Goal: Task Accomplishment & Management: Use online tool/utility

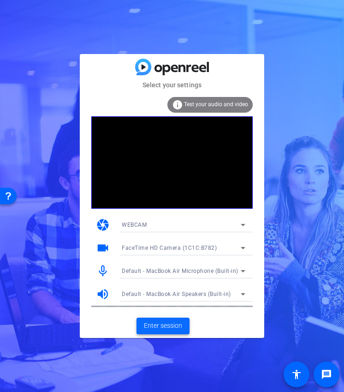
click at [183, 322] on span at bounding box center [163, 326] width 53 height 22
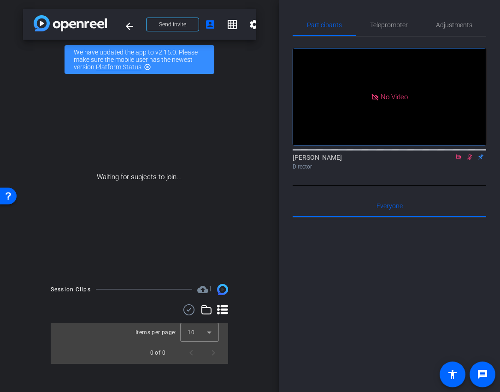
click at [460, 160] on icon at bounding box center [458, 157] width 7 height 6
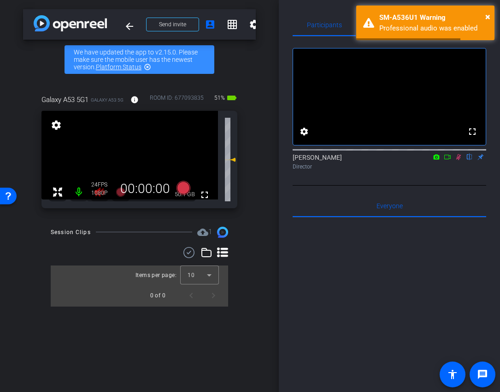
click at [458, 160] on icon at bounding box center [458, 157] width 7 height 6
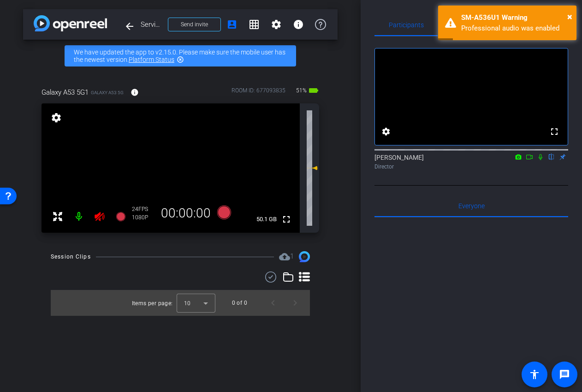
click at [98, 217] on icon at bounding box center [100, 216] width 10 height 9
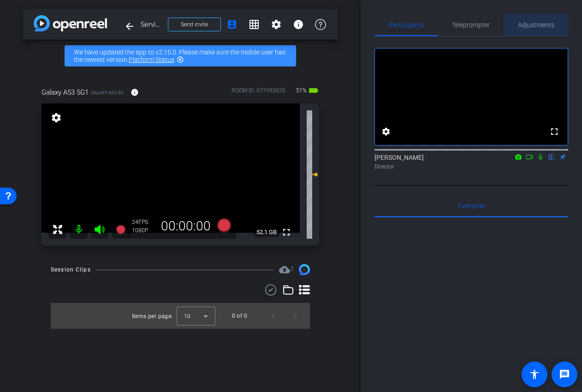
click at [534, 22] on span "Adjustments" at bounding box center [536, 25] width 36 height 6
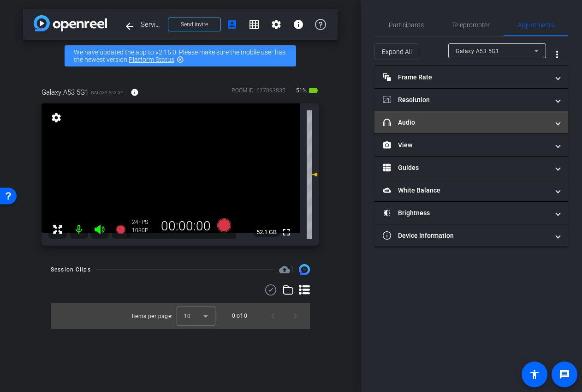
click at [447, 122] on mat-panel-title "headphone icon Audio" at bounding box center [466, 123] width 166 height 10
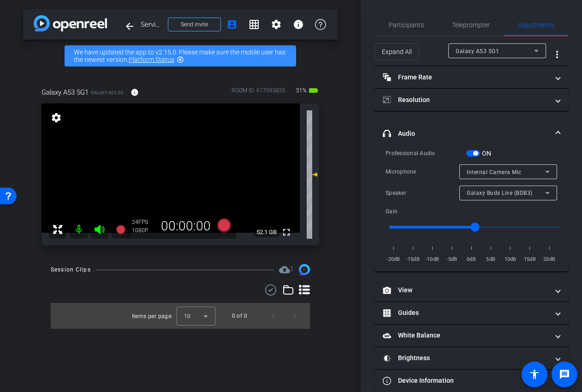
click at [475, 155] on span "button" at bounding box center [475, 153] width 5 height 5
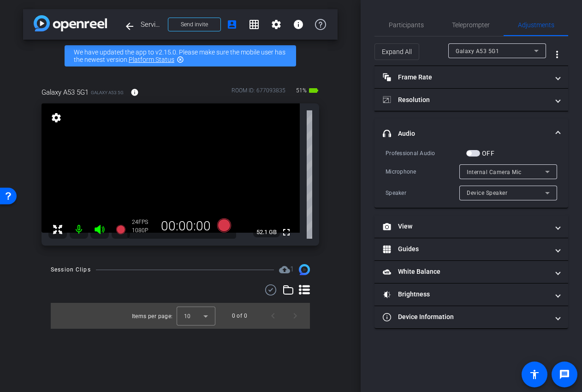
click at [502, 128] on mat-expansion-panel-header "headphone icon Audio" at bounding box center [472, 134] width 194 height 30
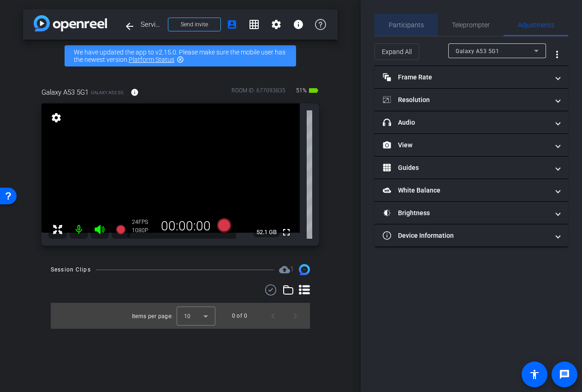
click at [414, 26] on span "Participants" at bounding box center [406, 25] width 35 height 6
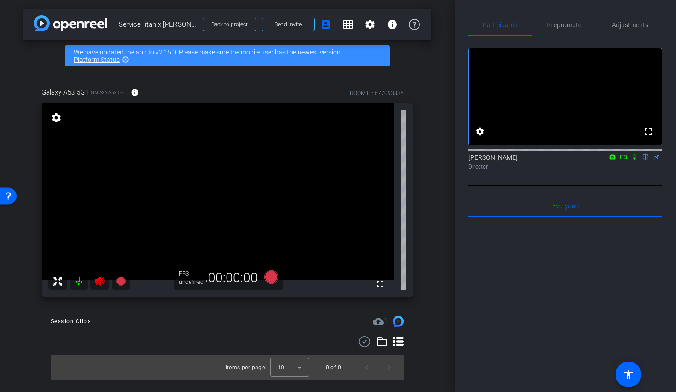
click at [100, 282] on icon at bounding box center [99, 280] width 11 height 11
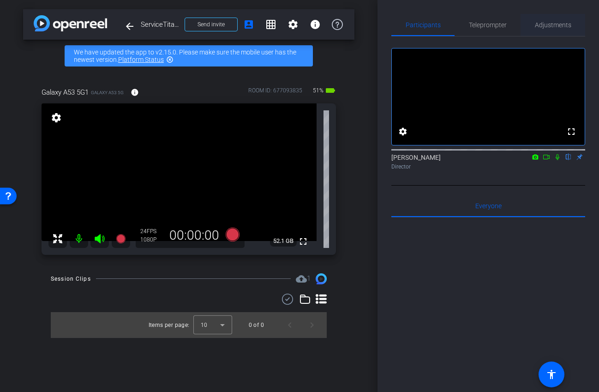
click at [534, 26] on span "Adjustments" at bounding box center [553, 25] width 36 height 6
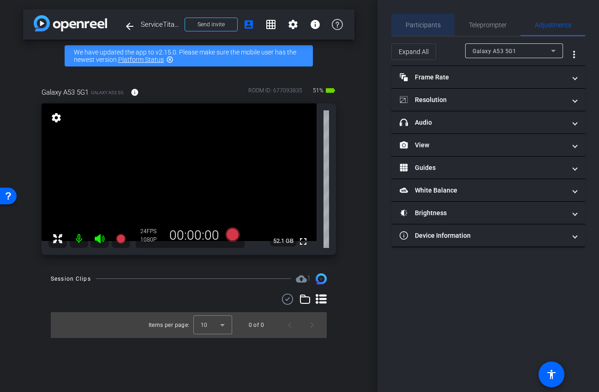
click at [423, 28] on span "Participants" at bounding box center [422, 25] width 35 height 6
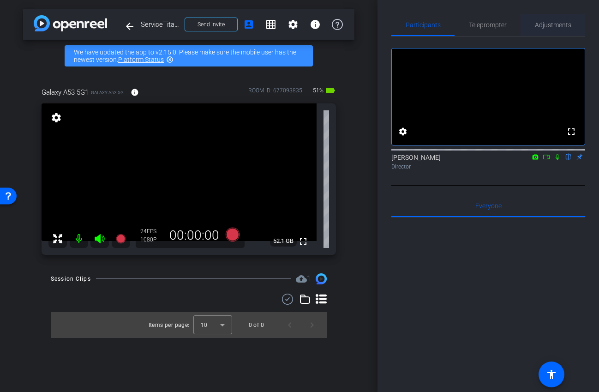
click at [534, 23] on span "Adjustments" at bounding box center [553, 25] width 36 height 6
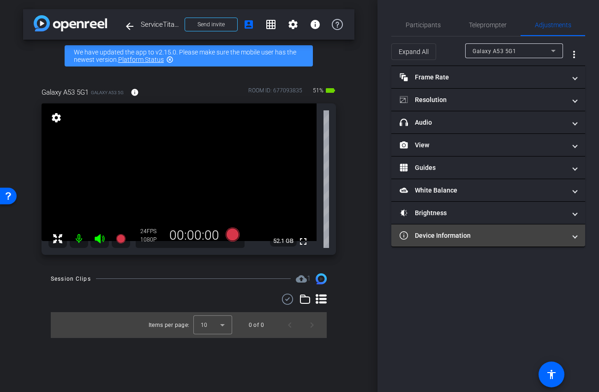
click at [452, 228] on mat-expansion-panel-header "Device Information" at bounding box center [488, 235] width 194 height 22
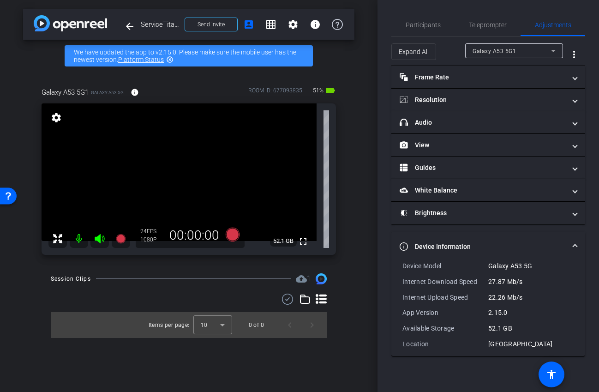
click at [477, 242] on mat-panel-title "Device Information" at bounding box center [482, 247] width 166 height 10
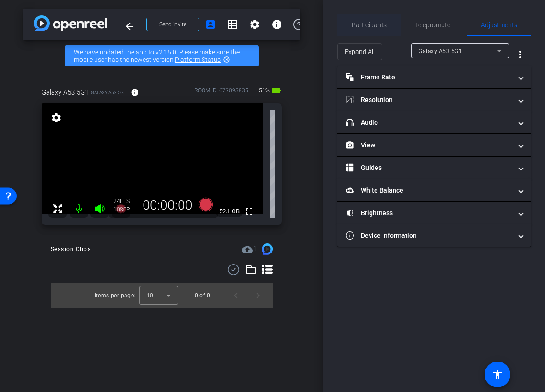
click at [372, 27] on span "Participants" at bounding box center [368, 25] width 35 height 6
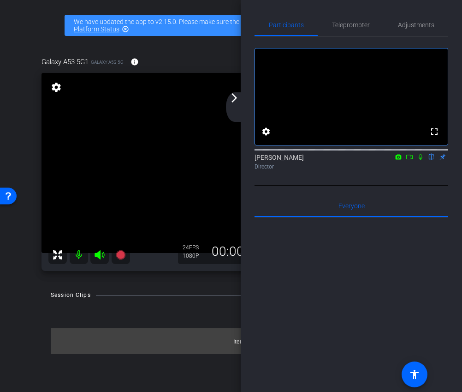
click at [234, 104] on div "arrow_back_ios_new arrow_forward_ios" at bounding box center [235, 107] width 19 height 30
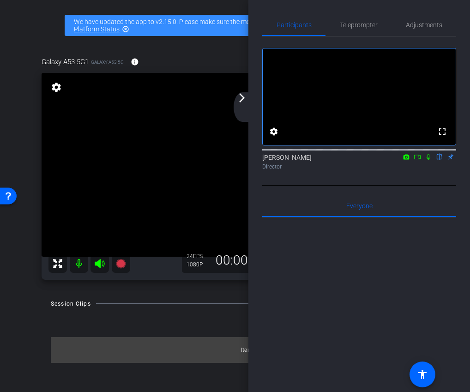
click at [241, 105] on div "arrow_back_ios_new arrow_forward_ios" at bounding box center [242, 107] width 19 height 30
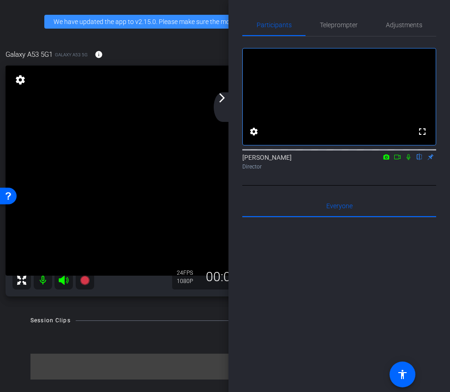
click at [398, 159] on icon at bounding box center [397, 157] width 6 height 5
click at [228, 100] on div "arrow_back_ios_new arrow_forward_ios" at bounding box center [223, 107] width 19 height 30
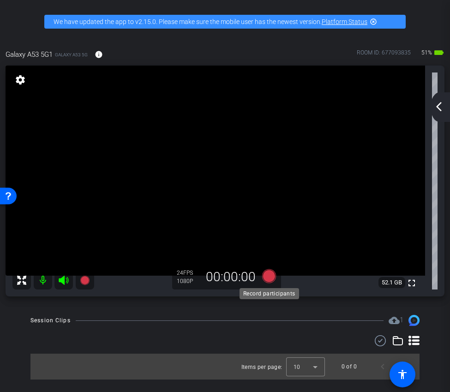
click at [272, 276] on icon at bounding box center [269, 276] width 14 height 14
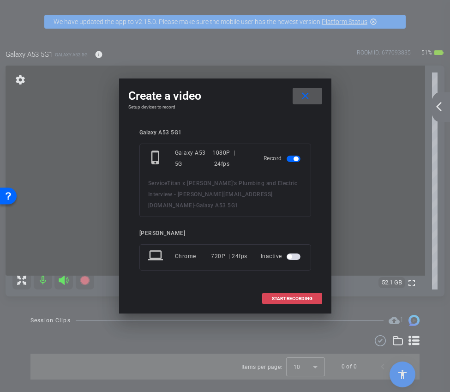
click at [287, 296] on span "START RECORDING" at bounding box center [292, 298] width 41 height 5
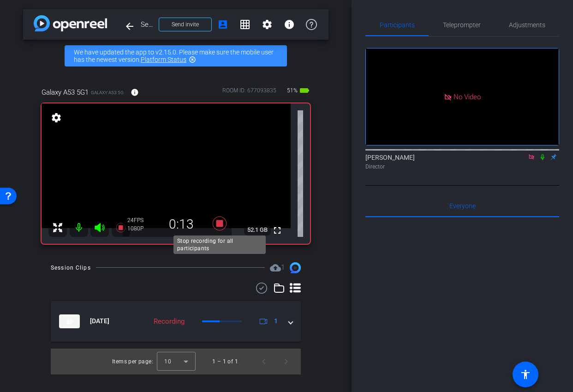
click at [220, 222] on icon at bounding box center [220, 223] width 14 height 14
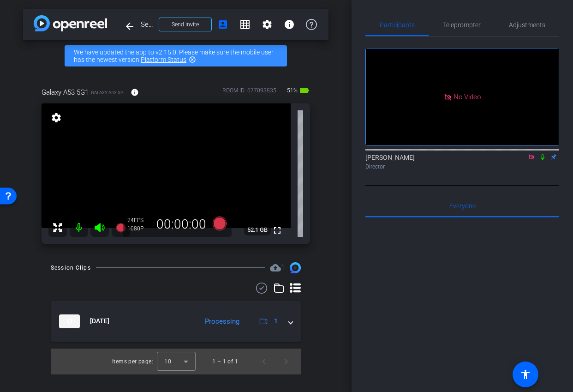
click at [534, 160] on icon at bounding box center [542, 157] width 7 height 6
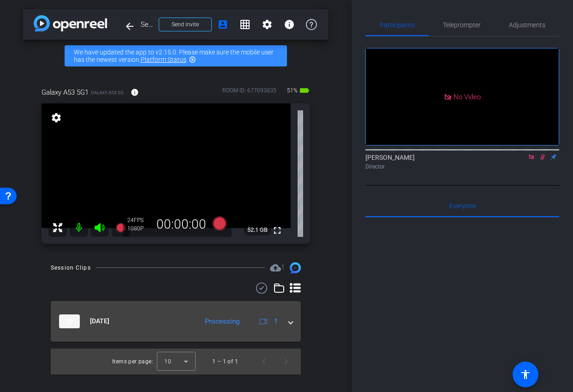
click at [292, 323] on mat-expansion-panel-header "[DATE] Processing 1" at bounding box center [176, 321] width 250 height 41
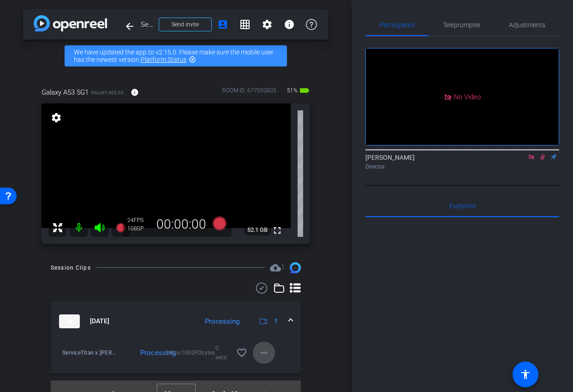
click at [266, 356] on mat-icon "more_horiz" at bounding box center [263, 352] width 11 height 11
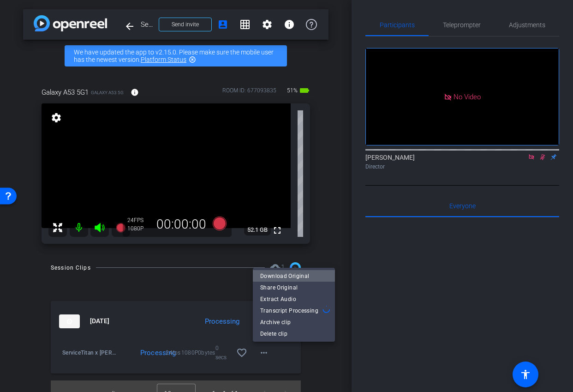
click at [309, 275] on span "Download Original" at bounding box center [293, 275] width 67 height 11
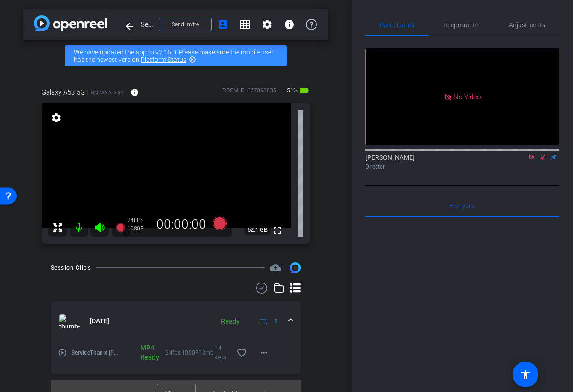
click at [534, 160] on icon at bounding box center [542, 157] width 7 height 6
click at [533, 160] on icon at bounding box center [531, 157] width 7 height 6
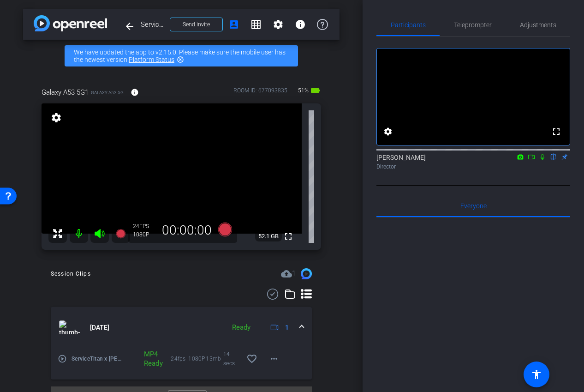
click at [532, 160] on icon at bounding box center [531, 157] width 7 height 6
click at [227, 229] on icon at bounding box center [225, 229] width 14 height 14
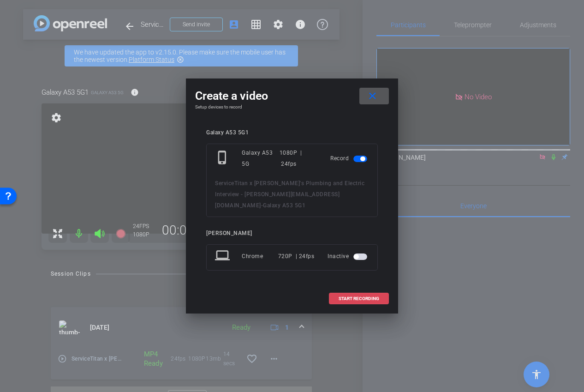
click at [350, 298] on span at bounding box center [358, 298] width 59 height 22
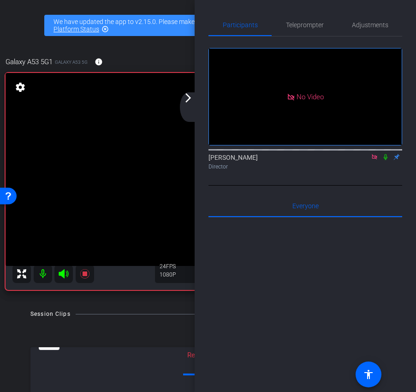
click at [386, 160] on icon at bounding box center [385, 157] width 7 height 6
click at [186, 96] on mat-icon "arrow_forward_ios" at bounding box center [188, 97] width 11 height 11
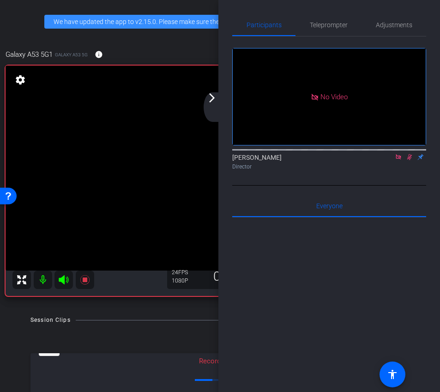
click at [210, 107] on div "arrow_back_ios_new arrow_forward_ios" at bounding box center [212, 107] width 19 height 30
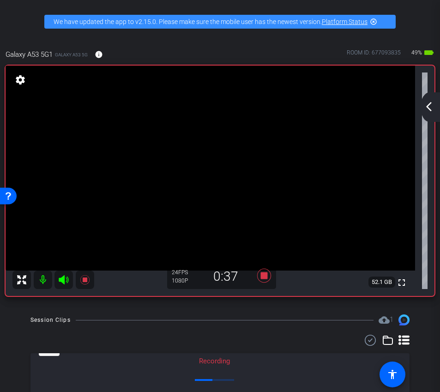
click at [431, 107] on mat-icon "arrow_back_ios_new" at bounding box center [428, 106] width 11 height 11
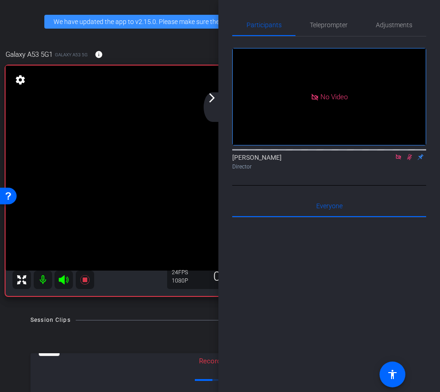
click at [409, 160] on icon at bounding box center [408, 157] width 7 height 6
click at [412, 160] on icon at bounding box center [408, 157] width 7 height 6
click at [220, 106] on div "arrow_back_ios_new arrow_forward_ios" at bounding box center [212, 107] width 19 height 30
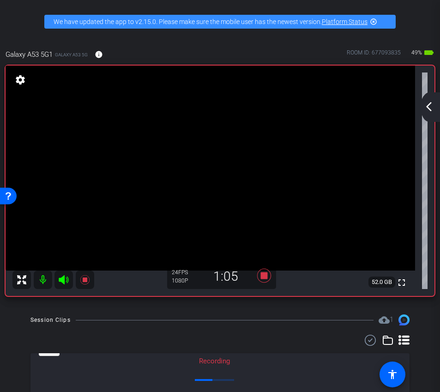
click at [427, 106] on mat-icon "arrow_back_ios_new" at bounding box center [428, 106] width 11 height 11
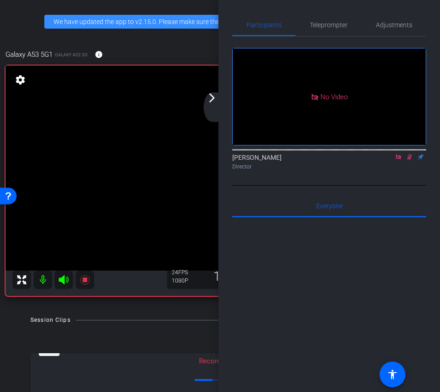
click at [216, 103] on mat-icon "arrow_forward_ios" at bounding box center [211, 97] width 11 height 11
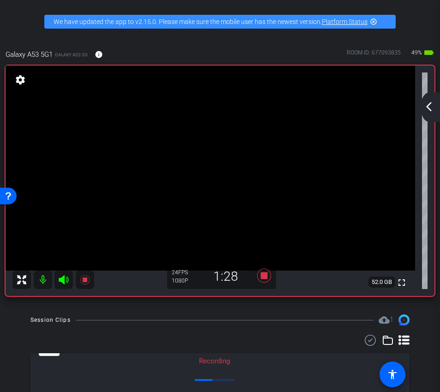
click at [430, 108] on mat-icon "arrow_back_ios_new" at bounding box center [428, 106] width 11 height 11
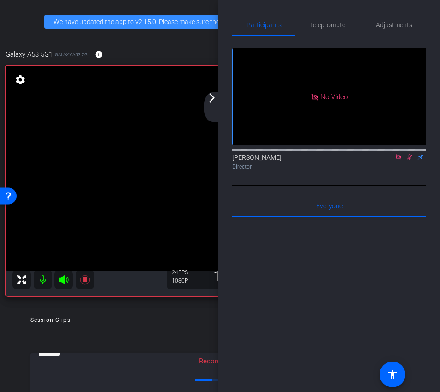
click at [410, 160] on icon at bounding box center [408, 157] width 7 height 6
click at [408, 160] on icon at bounding box center [408, 157] width 7 height 6
click at [299, 204] on div "No Video [PERSON_NAME] Director Everyone 0 Mark all read To: Everyone Mark all …" at bounding box center [329, 268] width 194 height 464
click at [409, 160] on icon at bounding box center [408, 157] width 7 height 6
click at [410, 160] on icon at bounding box center [408, 157] width 7 height 6
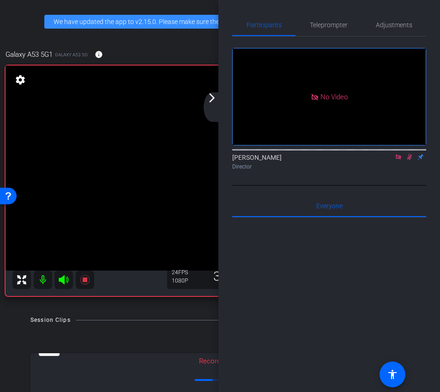
click at [408, 160] on icon at bounding box center [408, 157] width 7 height 6
click at [408, 160] on icon at bounding box center [409, 157] width 4 height 6
click at [206, 91] on video at bounding box center [210, 167] width 409 height 205
click at [211, 96] on mat-icon "arrow_forward_ios" at bounding box center [211, 97] width 11 height 11
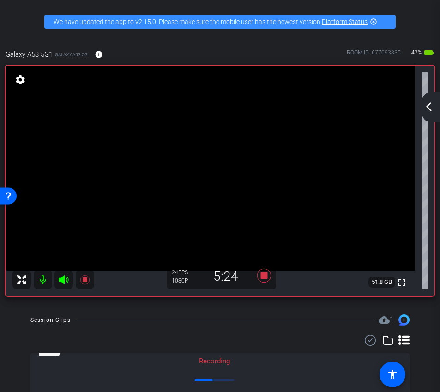
click at [430, 98] on div "arrow_back_ios_new arrow_forward_ios" at bounding box center [429, 107] width 19 height 30
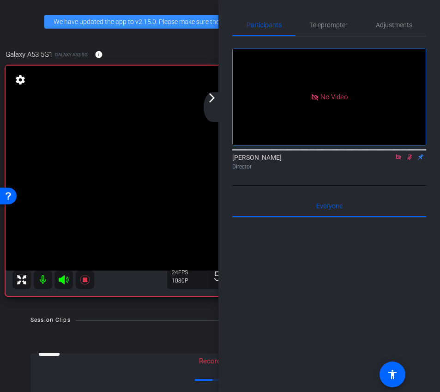
click at [410, 160] on icon at bounding box center [408, 157] width 7 height 6
click at [412, 160] on icon at bounding box center [408, 157] width 7 height 6
click at [409, 160] on icon at bounding box center [408, 157] width 7 height 6
click at [411, 160] on icon at bounding box center [408, 157] width 7 height 6
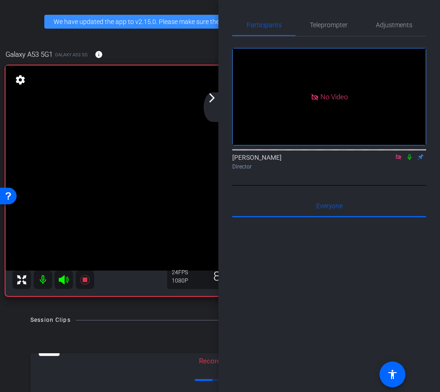
click at [410, 160] on icon at bounding box center [408, 157] width 7 height 6
click at [218, 108] on div "arrow_back_ios_new arrow_forward_ios" at bounding box center [212, 107] width 19 height 30
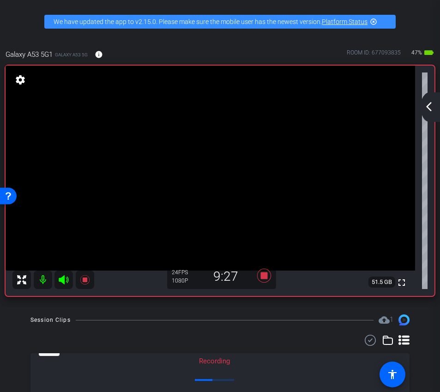
click at [432, 113] on div "arrow_back_ios_new arrow_forward_ios" at bounding box center [429, 107] width 19 height 30
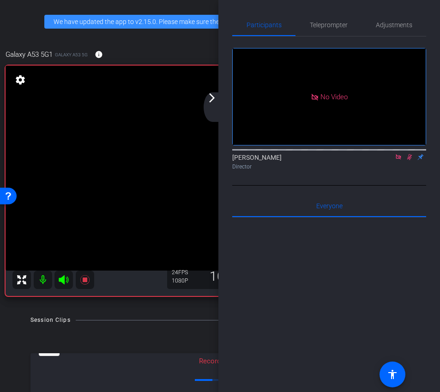
click at [228, 113] on div "Participants Teleprompter Adjustments No Video Ariam Eqbe Director Everyone 0 M…" at bounding box center [328, 196] width 221 height 392
click at [219, 104] on div "arrow_back_ios_new arrow_forward_ios" at bounding box center [212, 107] width 19 height 30
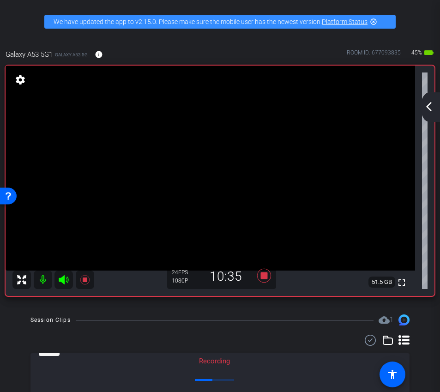
click at [437, 110] on div "arrow_back_ios_new arrow_forward_ios" at bounding box center [429, 107] width 19 height 30
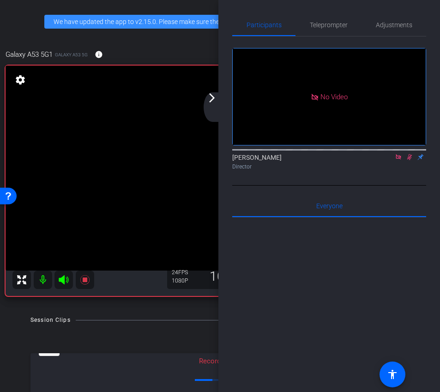
click at [409, 160] on icon at bounding box center [409, 157] width 5 height 6
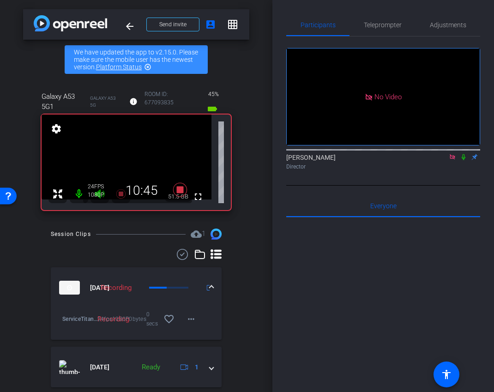
click at [462, 160] on icon at bounding box center [463, 157] width 4 height 6
click at [464, 160] on icon at bounding box center [462, 157] width 7 height 6
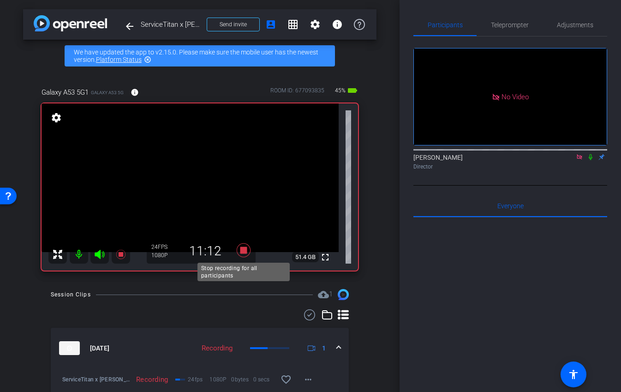
click at [244, 250] on icon at bounding box center [244, 250] width 14 height 14
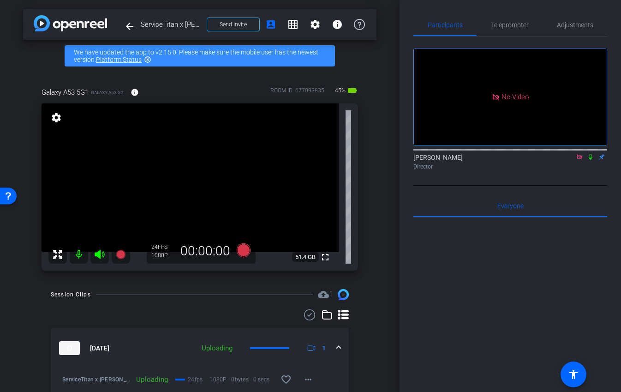
click at [534, 159] on icon at bounding box center [579, 156] width 5 height 5
click at [534, 159] on icon at bounding box center [568, 157] width 6 height 5
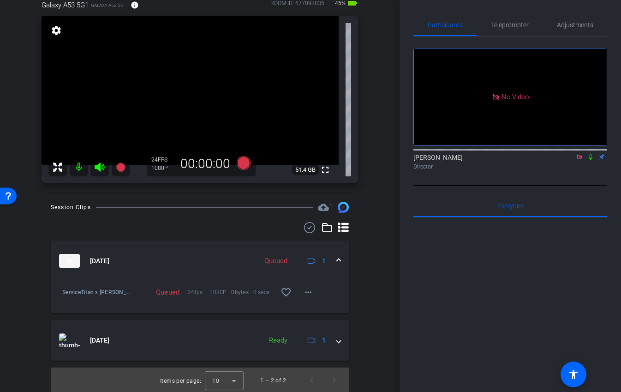
scroll to position [89, 0]
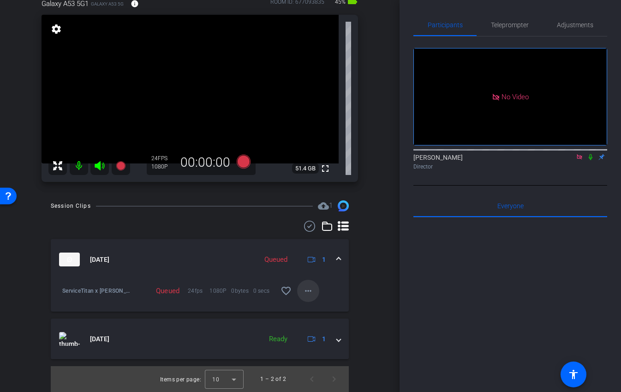
click at [312, 295] on mat-icon "more_horiz" at bounding box center [308, 290] width 11 height 11
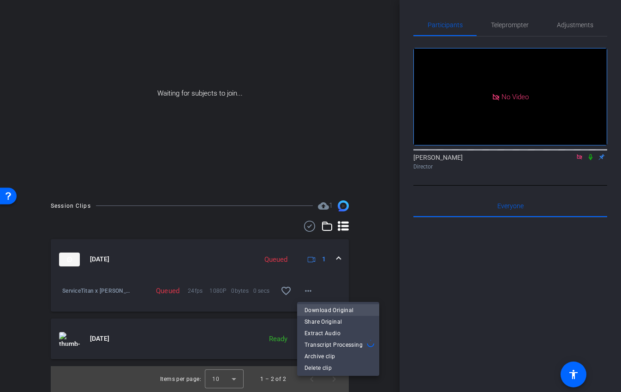
scroll to position [76, 0]
click at [351, 310] on span "Download Original" at bounding box center [337, 309] width 67 height 11
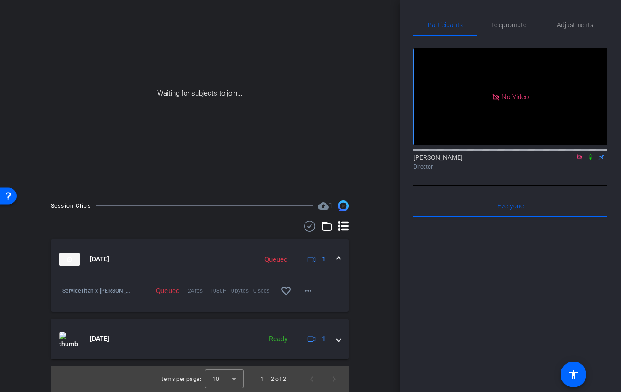
click at [534, 160] on icon at bounding box center [590, 157] width 7 height 6
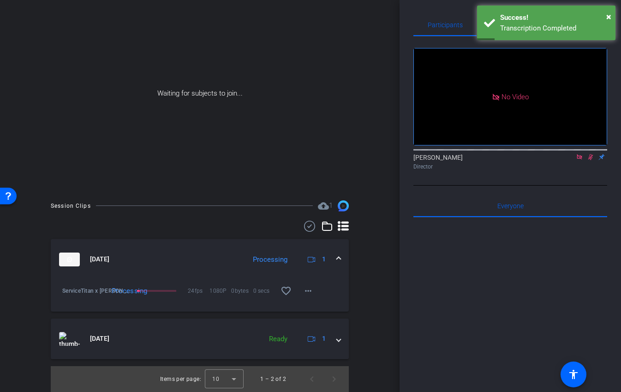
click at [534, 185] on div "No Video [PERSON_NAME] Director" at bounding box center [510, 110] width 194 height 149
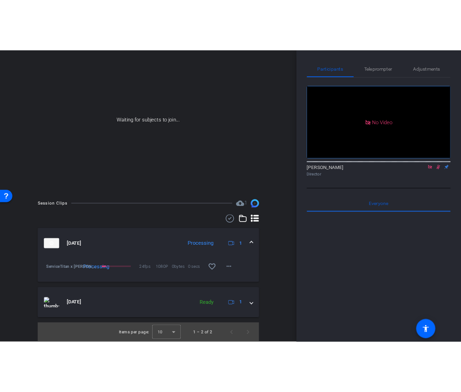
scroll to position [0, 0]
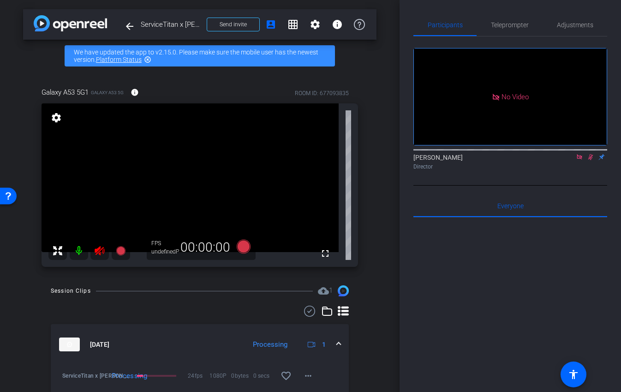
click at [534, 160] on icon at bounding box center [579, 157] width 7 height 6
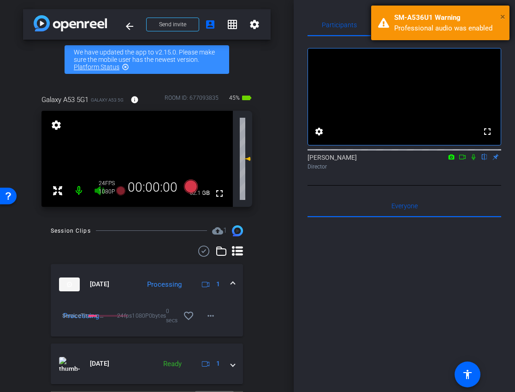
click at [503, 14] on span "×" at bounding box center [502, 16] width 5 height 11
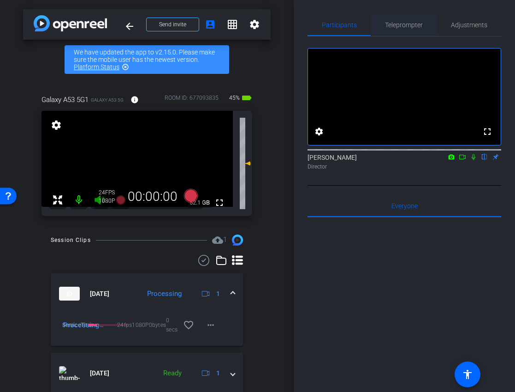
click at [410, 25] on span "Teleprompter" at bounding box center [404, 25] width 38 height 6
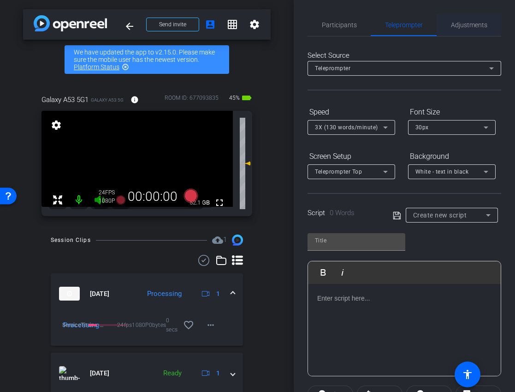
click at [467, 26] on span "Adjustments" at bounding box center [469, 25] width 36 height 6
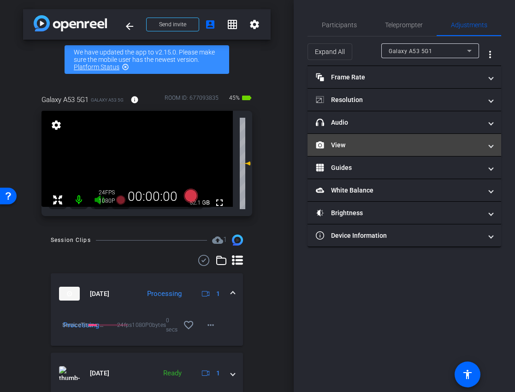
click at [367, 142] on mat-panel-title "View" at bounding box center [399, 145] width 166 height 10
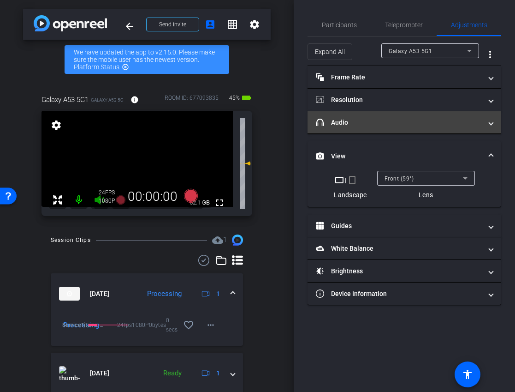
click at [369, 124] on mat-panel-title "headphone icon Audio" at bounding box center [399, 123] width 166 height 10
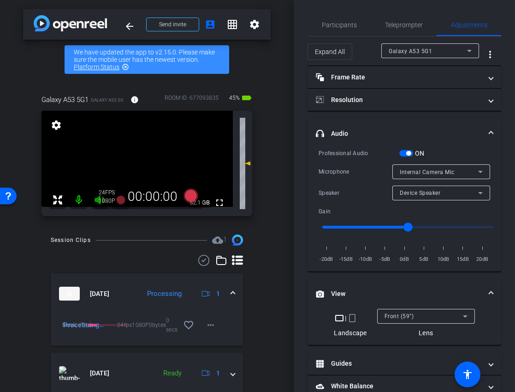
click at [409, 153] on span "button" at bounding box center [408, 153] width 5 height 5
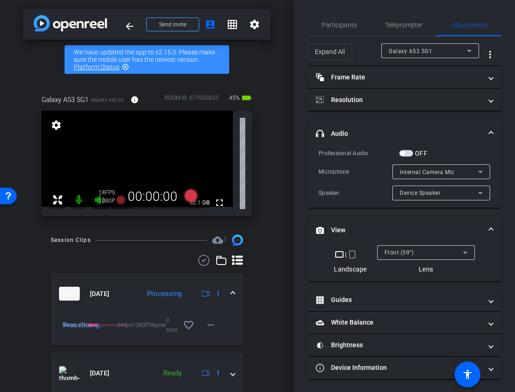
click at [407, 128] on mat-expansion-panel-header "headphone icon Audio" at bounding box center [405, 134] width 194 height 30
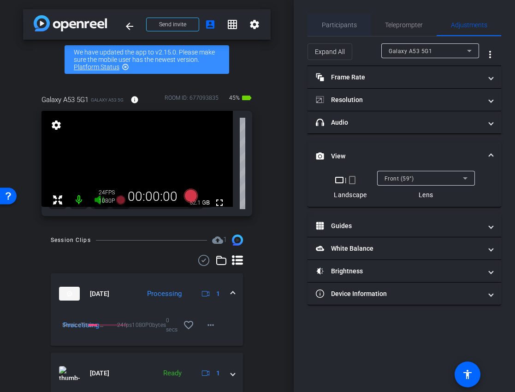
click at [337, 26] on span "Participants" at bounding box center [339, 25] width 35 height 6
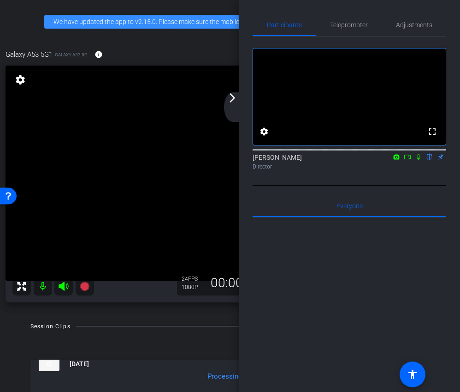
click at [234, 99] on mat-icon "arrow_forward_ios" at bounding box center [232, 97] width 11 height 11
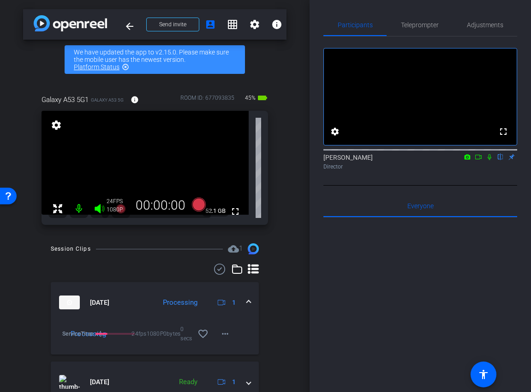
click at [480, 160] on icon at bounding box center [478, 157] width 7 height 6
click at [197, 205] on icon at bounding box center [198, 204] width 14 height 14
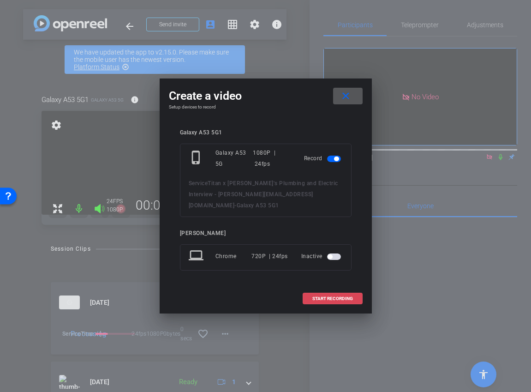
click at [347, 296] on span at bounding box center [332, 298] width 59 height 22
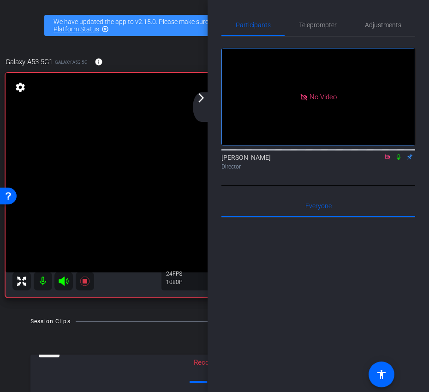
click at [199, 101] on mat-icon "arrow_forward_ios" at bounding box center [201, 97] width 11 height 11
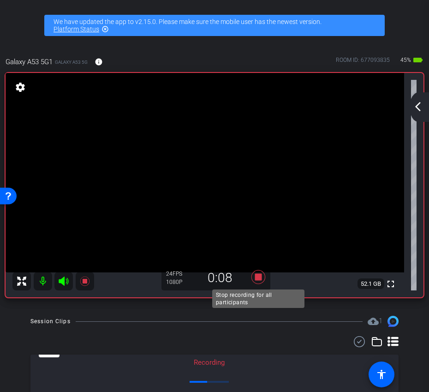
click at [261, 280] on icon at bounding box center [258, 276] width 22 height 17
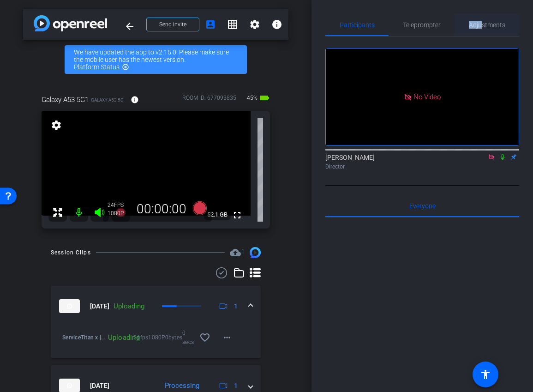
click at [482, 22] on span "Adjustments" at bounding box center [487, 25] width 36 height 6
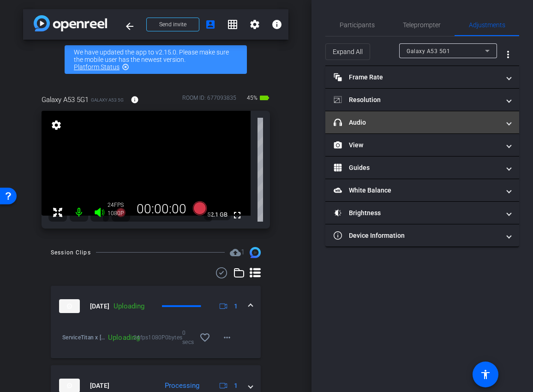
click at [391, 123] on mat-panel-title "headphone icon Audio" at bounding box center [416, 123] width 166 height 10
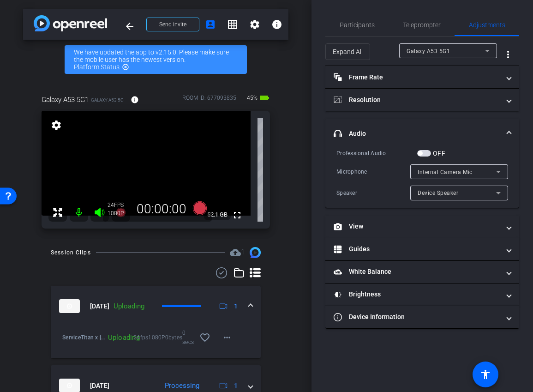
click at [427, 155] on span "button" at bounding box center [424, 153] width 14 height 6
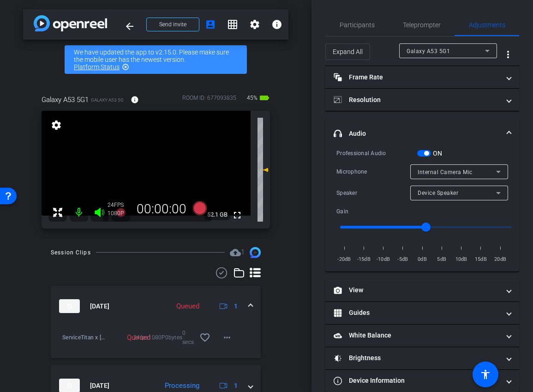
click at [438, 137] on mat-panel-title "headphone icon Audio" at bounding box center [416, 134] width 166 height 10
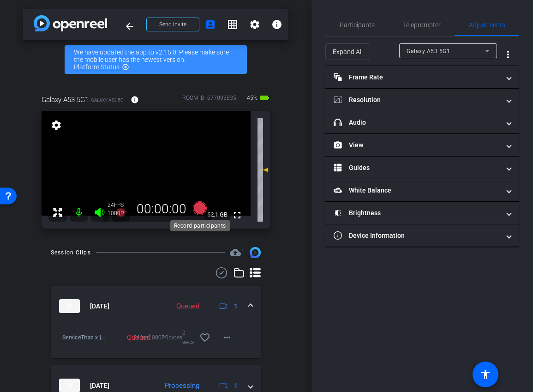
click at [196, 207] on icon at bounding box center [199, 208] width 14 height 14
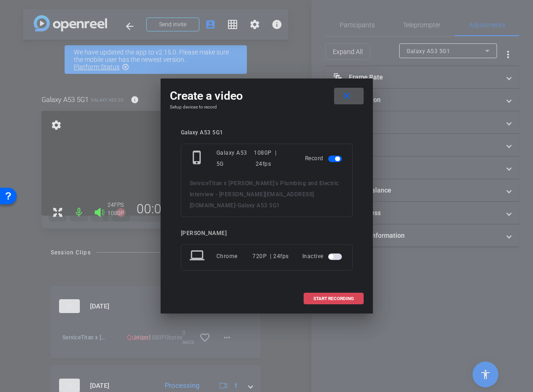
click at [331, 287] on span at bounding box center [333, 298] width 59 height 22
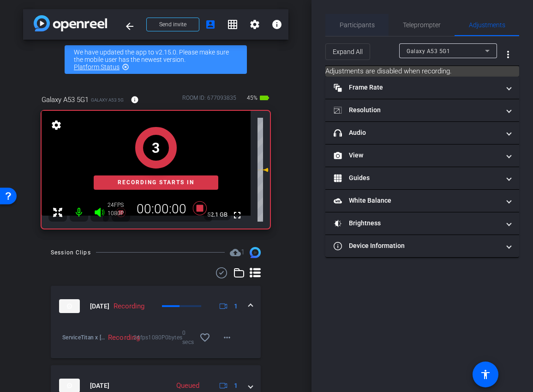
click at [355, 28] on span "Participants" at bounding box center [356, 25] width 35 height 6
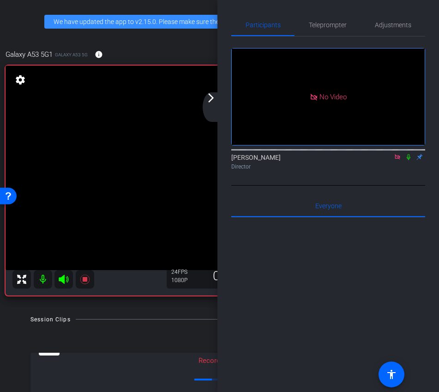
click at [210, 92] on mat-icon "arrow_forward_ios" at bounding box center [210, 97] width 11 height 11
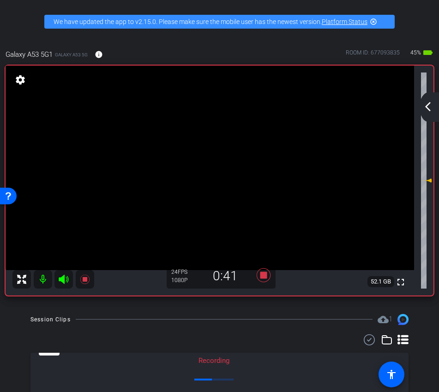
click at [434, 102] on div "arrow_back_ios_new arrow_forward_ios" at bounding box center [428, 107] width 19 height 30
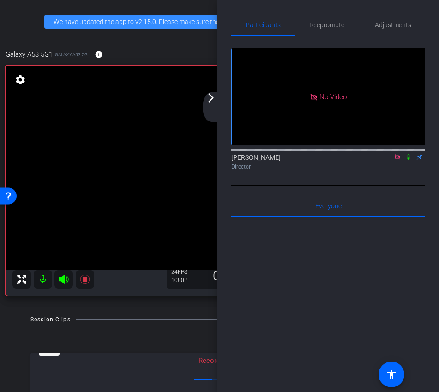
click at [408, 154] on icon at bounding box center [408, 157] width 4 height 6
click at [211, 105] on div "arrow_back_ios_new arrow_forward_ios" at bounding box center [211, 107] width 19 height 30
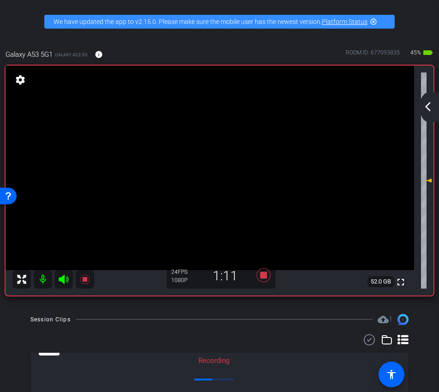
click at [429, 105] on mat-icon "arrow_back_ios_new" at bounding box center [427, 106] width 11 height 11
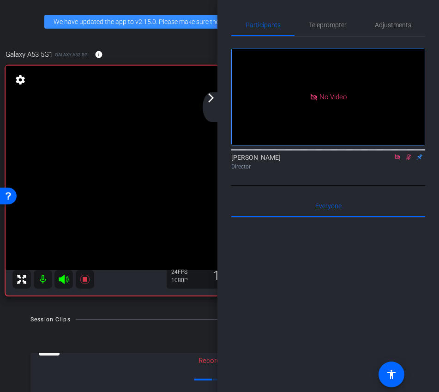
click at [409, 154] on icon at bounding box center [408, 157] width 7 height 6
click at [408, 154] on icon at bounding box center [408, 157] width 7 height 6
click at [213, 109] on div "arrow_back_ios_new arrow_forward_ios" at bounding box center [211, 107] width 19 height 30
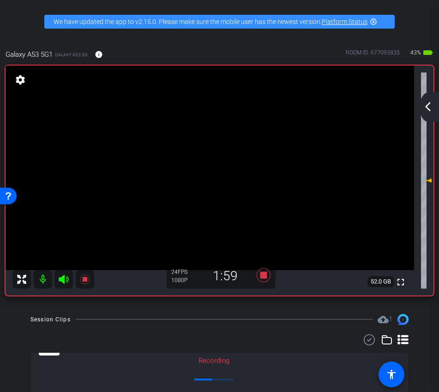
click at [434, 108] on div "arrow_back_ios_new arrow_forward_ios" at bounding box center [428, 107] width 19 height 30
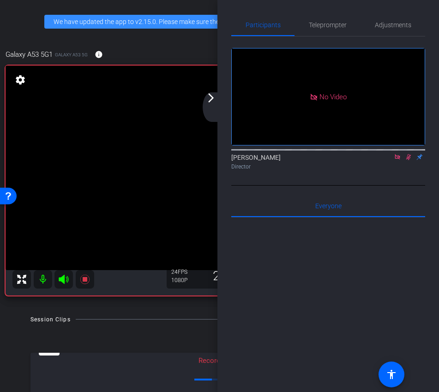
click at [409, 154] on icon at bounding box center [408, 157] width 5 height 6
click at [409, 154] on icon at bounding box center [408, 157] width 7 height 6
click at [408, 154] on icon at bounding box center [408, 157] width 7 height 6
click at [397, 154] on icon at bounding box center [396, 156] width 5 height 5
click at [214, 101] on mat-icon "arrow_forward_ios" at bounding box center [210, 97] width 11 height 11
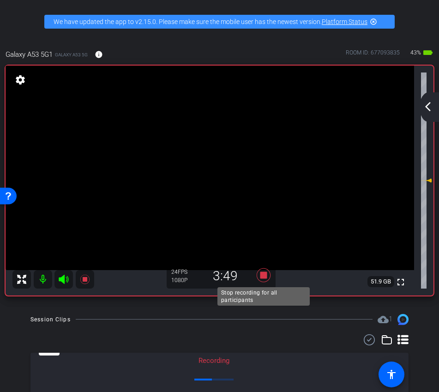
click at [266, 279] on icon at bounding box center [263, 275] width 22 height 17
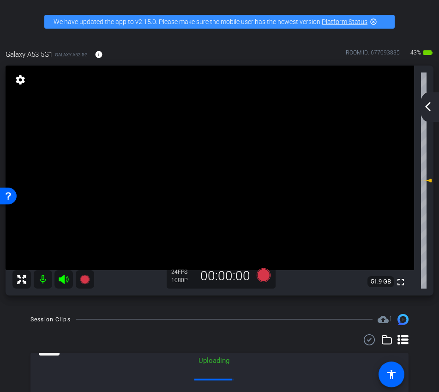
click at [427, 107] on mat-icon "arrow_back_ios_new" at bounding box center [427, 106] width 11 height 11
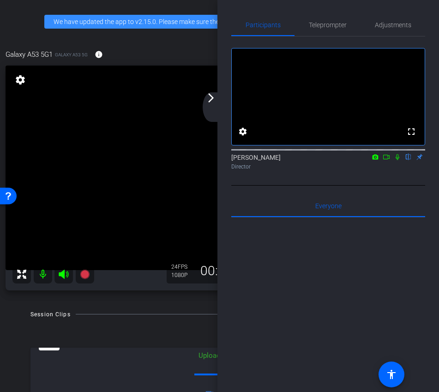
click at [386, 160] on icon at bounding box center [385, 157] width 7 height 6
click at [399, 159] on icon at bounding box center [396, 156] width 5 height 5
click at [217, 102] on div "arrow_back_ios_new arrow_forward_ios" at bounding box center [211, 107] width 19 height 30
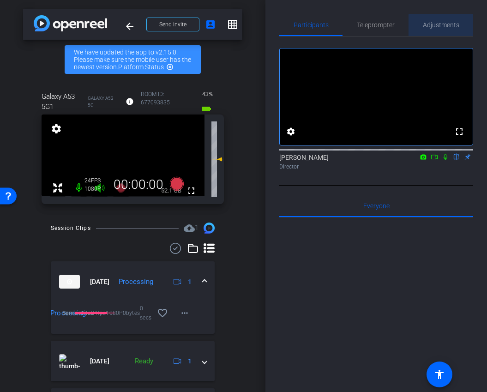
click at [441, 28] on span "Adjustments" at bounding box center [441, 25] width 36 height 6
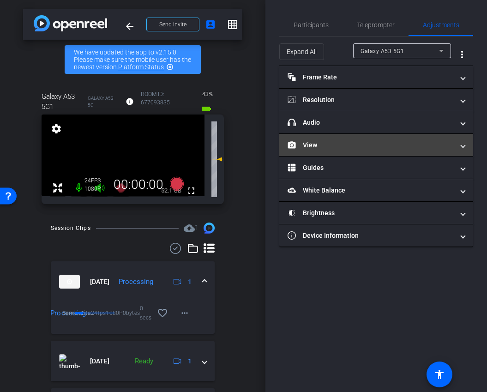
click at [376, 143] on mat-panel-title "View" at bounding box center [370, 145] width 166 height 10
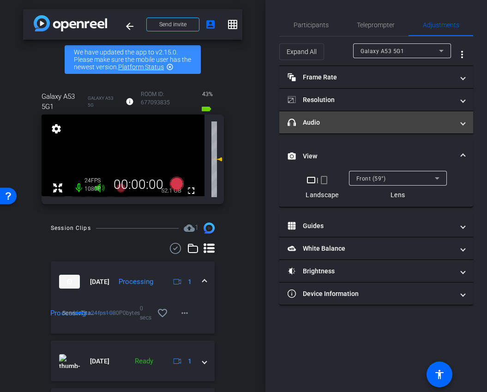
click at [372, 125] on mat-panel-title "headphone icon Audio" at bounding box center [370, 123] width 166 height 10
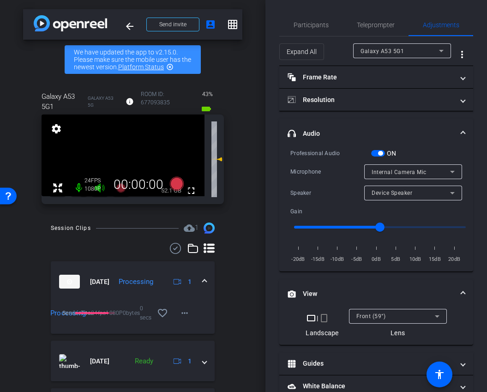
click at [378, 125] on mat-expansion-panel-header "headphone icon Audio" at bounding box center [376, 134] width 194 height 30
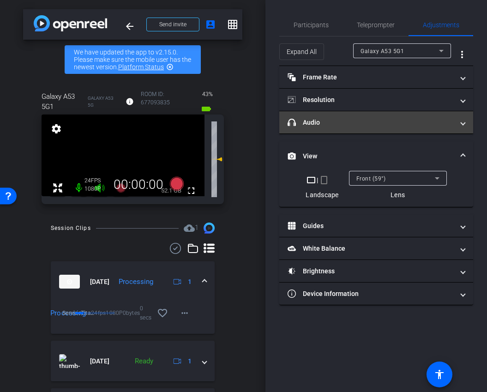
click at [359, 121] on mat-panel-title "headphone icon Audio" at bounding box center [370, 123] width 166 height 10
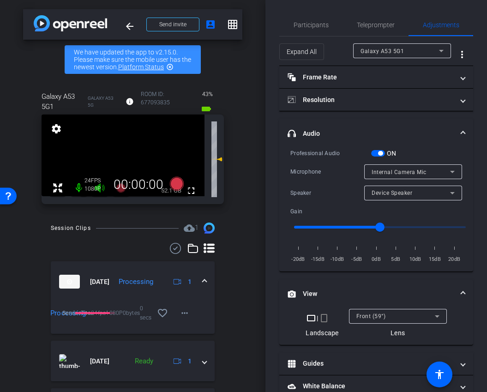
click at [381, 152] on span "button" at bounding box center [380, 153] width 5 height 5
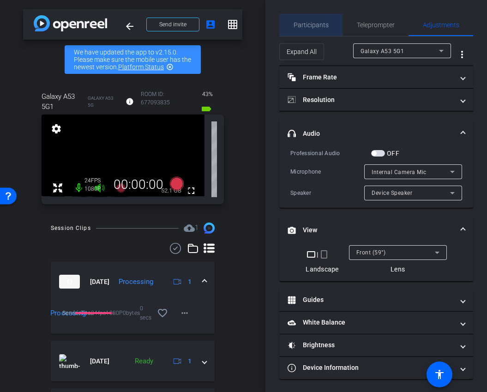
click at [315, 28] on span "Participants" at bounding box center [310, 25] width 35 height 6
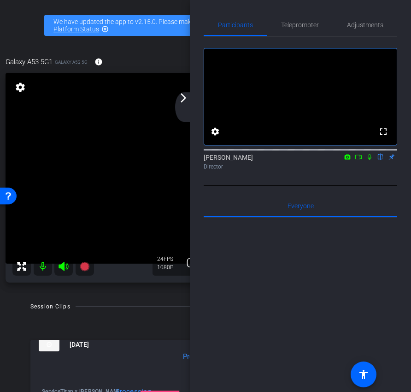
click at [196, 100] on div "Participants Teleprompter Adjustments fullscreen settings Ariam Eqbe flip Direc…" at bounding box center [300, 196] width 221 height 392
click at [193, 101] on div "arrow_back_ios_new arrow_forward_ios" at bounding box center [184, 107] width 19 height 30
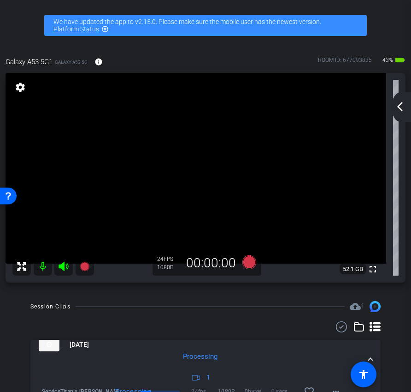
click at [392, 108] on div "arrow_back_ios_new arrow_forward_ios" at bounding box center [401, 107] width 19 height 30
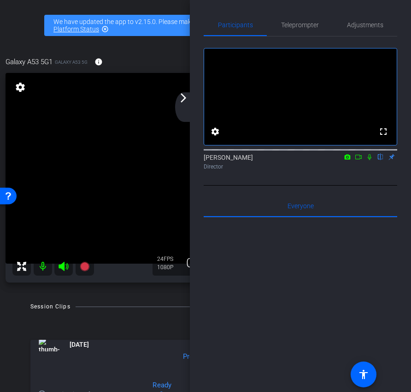
click at [187, 103] on mat-icon "arrow_forward_ios" at bounding box center [183, 97] width 11 height 11
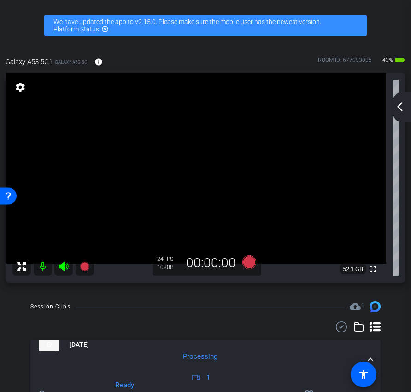
click at [399, 106] on mat-icon "arrow_back_ios_new" at bounding box center [400, 106] width 11 height 11
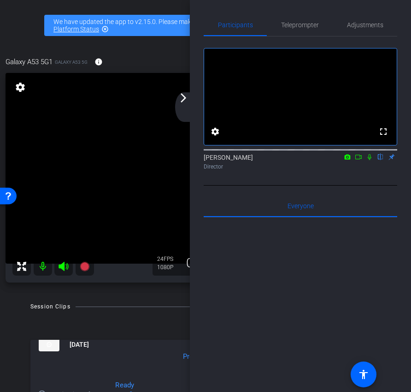
click at [359, 160] on icon at bounding box center [358, 157] width 7 height 6
click at [185, 105] on div "arrow_back_ios_new arrow_forward_ios" at bounding box center [184, 107] width 19 height 30
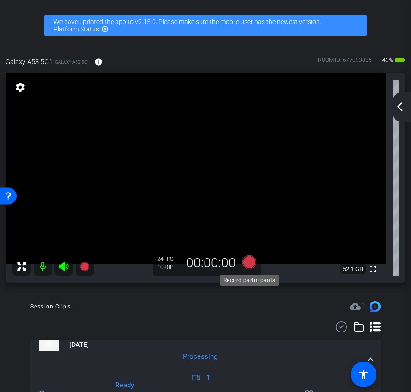
click at [249, 261] on icon at bounding box center [250, 262] width 14 height 14
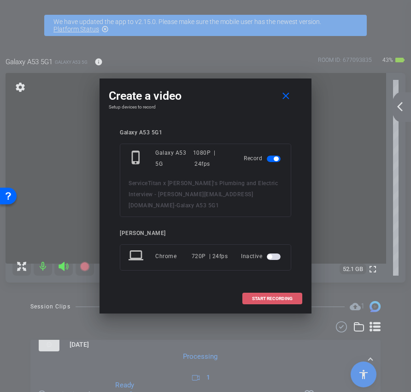
click at [274, 297] on span at bounding box center [272, 298] width 59 height 22
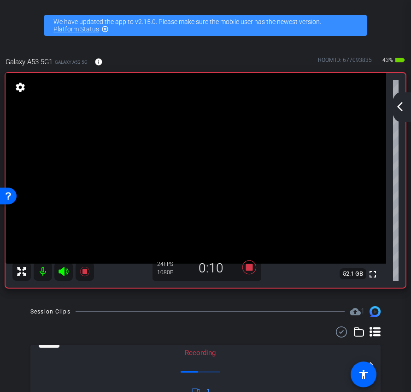
click at [402, 108] on mat-icon "arrow_back_ios_new" at bounding box center [400, 106] width 11 height 11
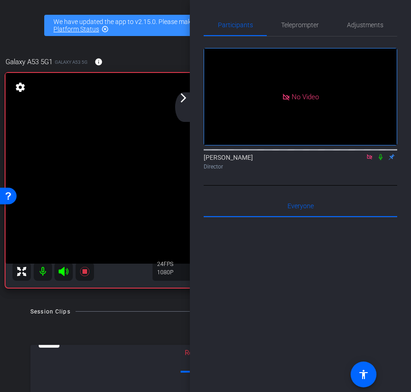
click at [382, 160] on icon at bounding box center [380, 157] width 7 height 6
click at [185, 102] on mat-icon "arrow_forward_ios" at bounding box center [183, 97] width 11 height 11
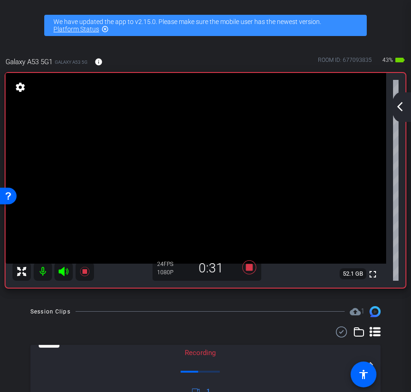
click at [185, 102] on div "arrow_back ServiceTitan x [PERSON_NAME]'s Plumbing and Electric Interview - [PE…" at bounding box center [205, 196] width 411 height 392
click at [397, 108] on mat-icon "arrow_back_ios_new" at bounding box center [400, 106] width 11 height 11
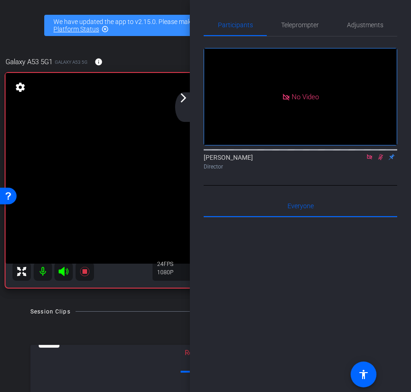
click at [185, 107] on div "arrow_back_ios_new arrow_forward_ios" at bounding box center [184, 107] width 19 height 30
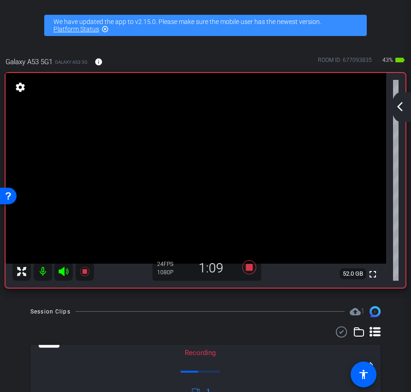
click at [402, 104] on mat-icon "arrow_back_ios_new" at bounding box center [400, 106] width 11 height 11
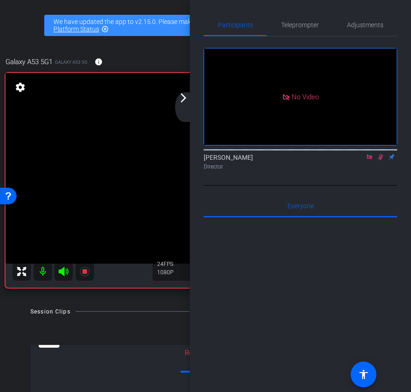
click at [379, 160] on icon at bounding box center [381, 157] width 5 height 6
click at [381, 160] on icon at bounding box center [380, 157] width 7 height 6
click at [187, 103] on div "arrow_back_ios_new arrow_forward_ios" at bounding box center [184, 107] width 19 height 30
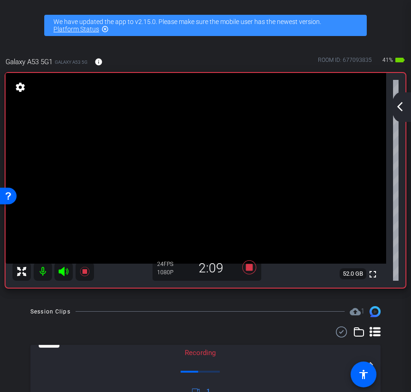
click at [396, 114] on div "arrow_back_ios_new arrow_forward_ios" at bounding box center [401, 107] width 19 height 30
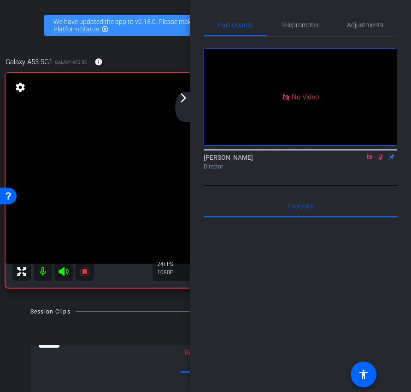
click at [179, 103] on div "arrow_back_ios_new arrow_forward_ios" at bounding box center [184, 107] width 19 height 30
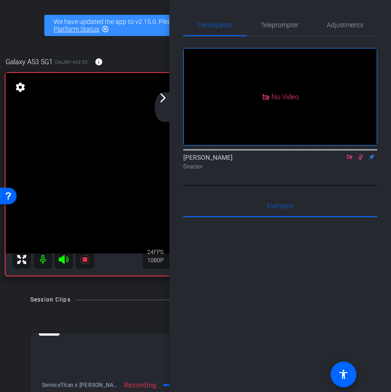
click at [358, 160] on icon at bounding box center [360, 157] width 7 height 6
click at [166, 104] on div "arrow_back_ios_new arrow_forward_ios" at bounding box center [164, 107] width 19 height 30
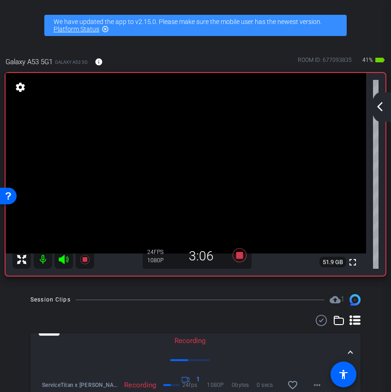
click at [380, 107] on mat-icon "arrow_back_ios_new" at bounding box center [379, 106] width 11 height 11
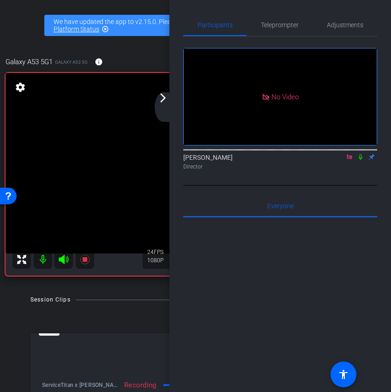
click at [359, 160] on icon at bounding box center [360, 157] width 4 height 6
click at [161, 102] on mat-icon "arrow_forward_ios" at bounding box center [162, 97] width 11 height 11
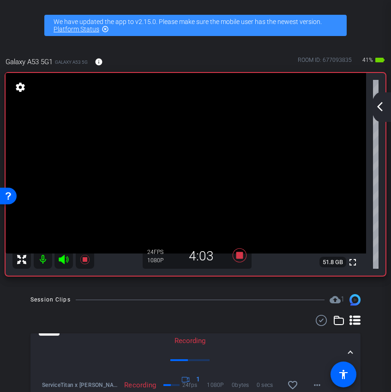
click at [382, 109] on mat-icon "arrow_back_ios_new" at bounding box center [379, 106] width 11 height 11
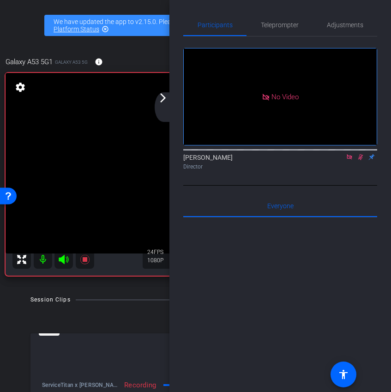
click at [362, 160] on icon at bounding box center [360, 157] width 7 height 6
click at [359, 160] on icon at bounding box center [360, 157] width 4 height 6
click at [156, 98] on div "arrow_back_ios_new arrow_forward_ios" at bounding box center [164, 107] width 19 height 30
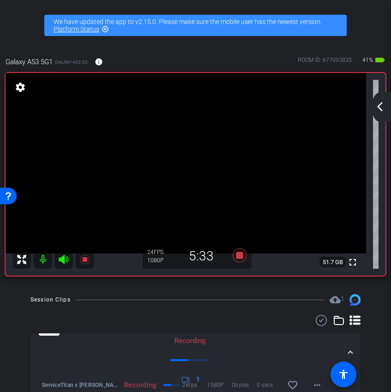
click at [381, 108] on mat-icon "arrow_back_ios_new" at bounding box center [379, 106] width 11 height 11
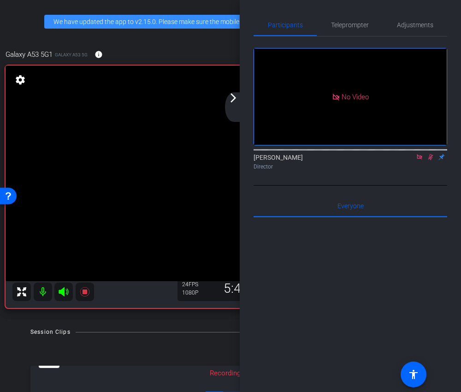
click at [432, 160] on icon at bounding box center [430, 157] width 7 height 6
click at [431, 160] on icon at bounding box center [431, 157] width 4 height 6
click at [431, 160] on icon at bounding box center [430, 157] width 7 height 6
click at [431, 160] on icon at bounding box center [431, 157] width 5 height 6
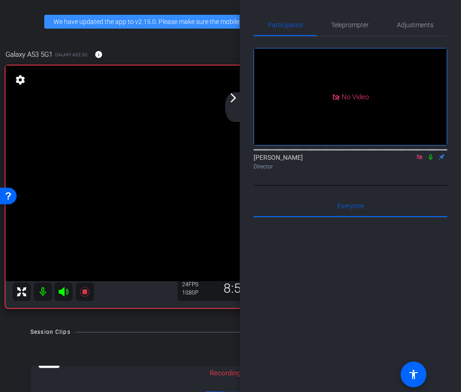
click at [432, 160] on icon at bounding box center [430, 157] width 7 height 6
click at [431, 160] on icon at bounding box center [431, 157] width 5 height 6
click at [432, 160] on icon at bounding box center [430, 157] width 7 height 6
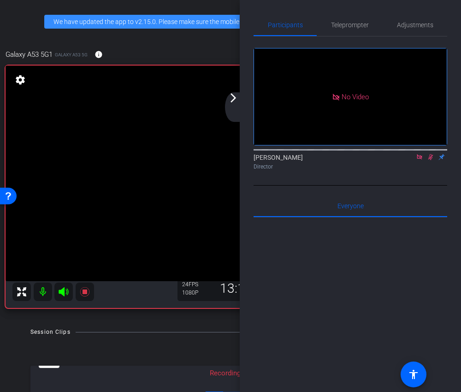
click at [430, 160] on icon at bounding box center [430, 157] width 7 height 6
click at [234, 105] on div "arrow_back_ios_new arrow_forward_ios" at bounding box center [234, 107] width 19 height 30
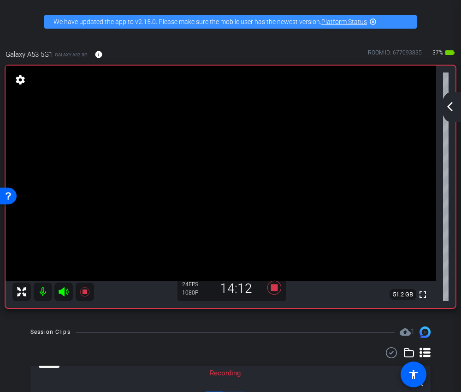
click at [449, 109] on mat-icon "arrow_back_ios_new" at bounding box center [450, 106] width 11 height 11
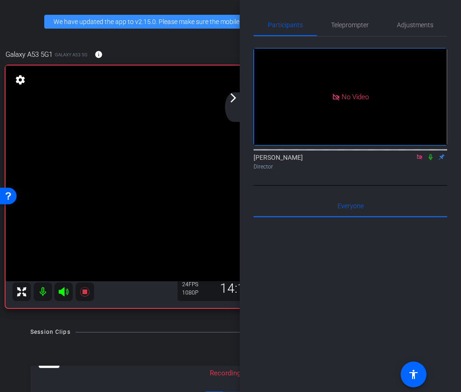
click at [430, 160] on icon at bounding box center [430, 157] width 7 height 6
click at [430, 160] on icon at bounding box center [431, 157] width 5 height 6
click at [434, 160] on icon at bounding box center [430, 157] width 7 height 6
click at [234, 113] on div "arrow_back_ios_new arrow_forward_ios" at bounding box center [234, 107] width 19 height 30
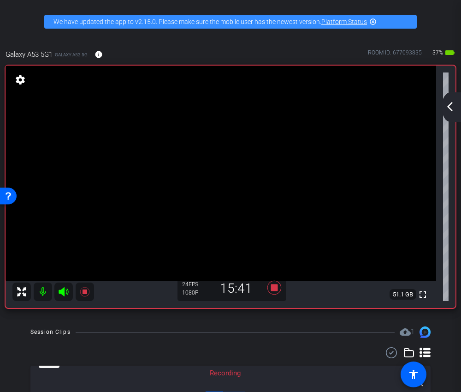
click at [453, 105] on mat-icon "arrow_back_ios_new" at bounding box center [450, 106] width 11 height 11
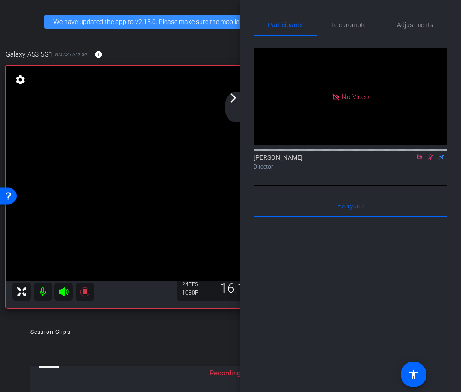
click at [431, 160] on icon at bounding box center [430, 157] width 7 height 6
click at [431, 160] on icon at bounding box center [431, 157] width 4 height 6
click at [235, 96] on mat-icon "arrow_forward_ios" at bounding box center [233, 97] width 11 height 11
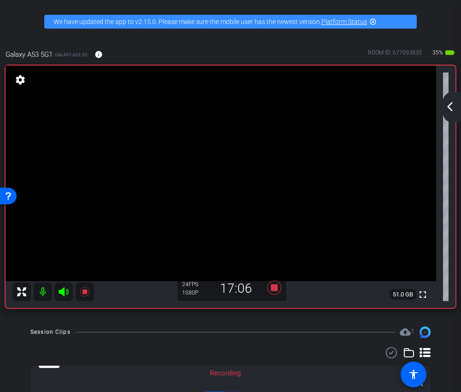
click at [458, 104] on div "arrow_back_ios_new arrow_forward_ios" at bounding box center [451, 107] width 19 height 30
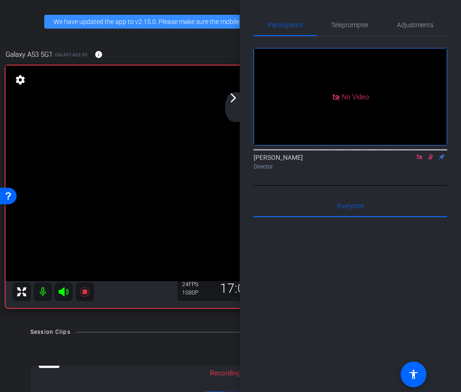
click at [431, 160] on icon at bounding box center [431, 157] width 5 height 6
click at [429, 160] on icon at bounding box center [430, 157] width 7 height 6
click at [238, 104] on div "arrow_back_ios_new arrow_forward_ios" at bounding box center [234, 107] width 19 height 30
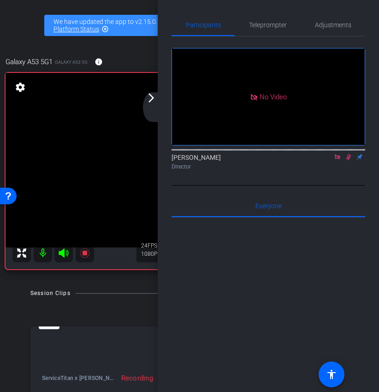
click at [152, 107] on div "arrow_back_ios_new arrow_forward_ios" at bounding box center [152, 107] width 19 height 30
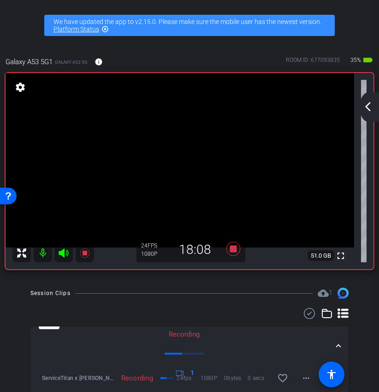
click at [366, 109] on mat-icon "arrow_back_ios_new" at bounding box center [368, 106] width 11 height 11
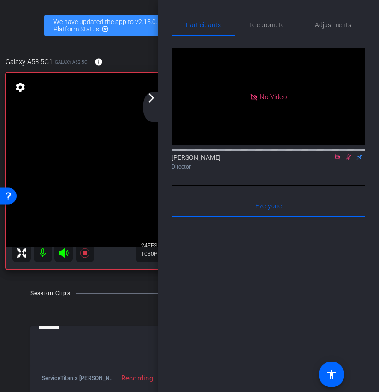
click at [347, 160] on icon at bounding box center [348, 157] width 5 height 6
click at [154, 101] on mat-icon "arrow_forward_ios" at bounding box center [151, 97] width 11 height 11
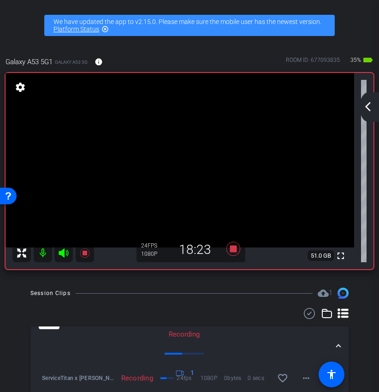
click at [369, 111] on mat-icon "arrow_back_ios_new" at bounding box center [368, 106] width 11 height 11
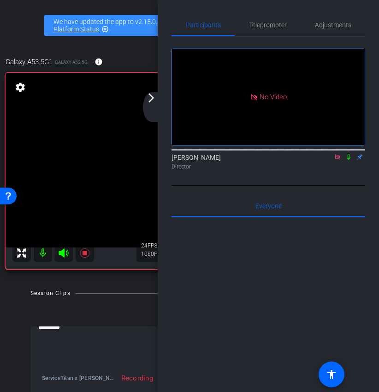
click at [154, 105] on div "arrow_back_ios_new arrow_forward_ios" at bounding box center [152, 107] width 19 height 30
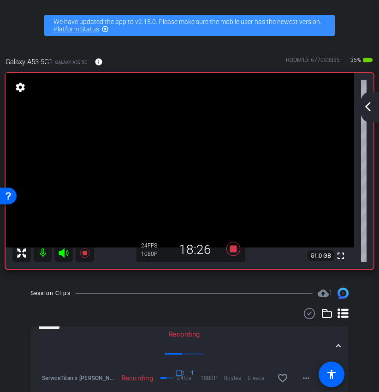
click at [372, 109] on mat-icon "arrow_back_ios_new" at bounding box center [368, 106] width 11 height 11
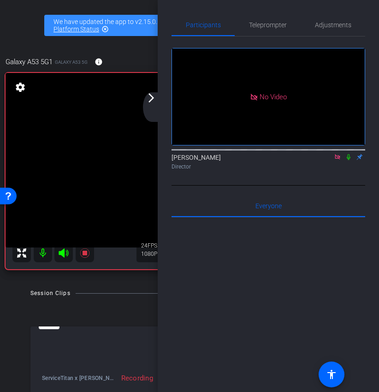
click at [348, 160] on icon at bounding box center [348, 157] width 7 height 6
click at [350, 160] on icon at bounding box center [348, 157] width 5 height 6
click at [148, 100] on mat-icon "arrow_forward_ios" at bounding box center [151, 97] width 11 height 11
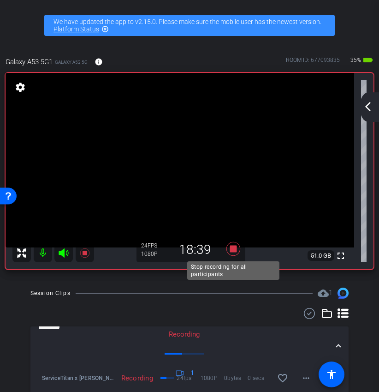
click at [232, 250] on icon at bounding box center [233, 249] width 14 height 14
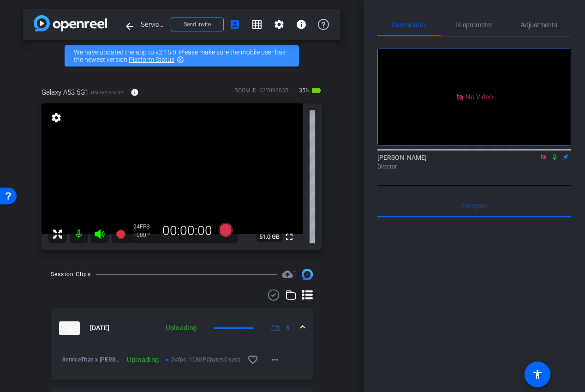
click at [534, 160] on icon at bounding box center [543, 157] width 7 height 6
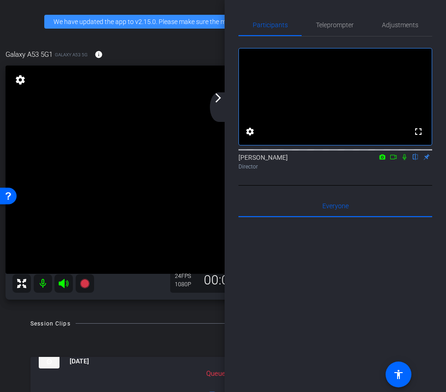
click at [218, 102] on mat-icon "arrow_forward_ios" at bounding box center [218, 97] width 11 height 11
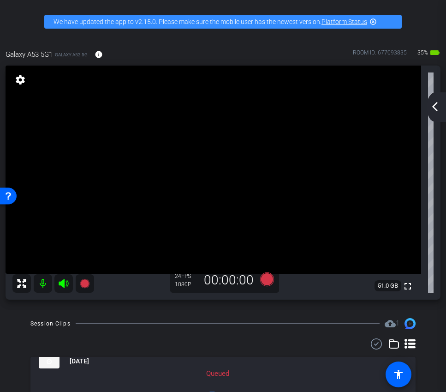
click at [440, 103] on mat-icon "arrow_back_ios_new" at bounding box center [434, 106] width 11 height 11
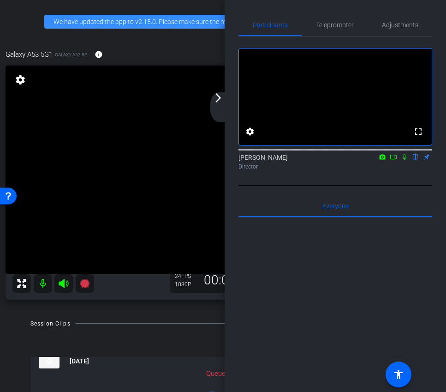
click at [218, 101] on mat-icon "arrow_forward_ios" at bounding box center [218, 97] width 11 height 11
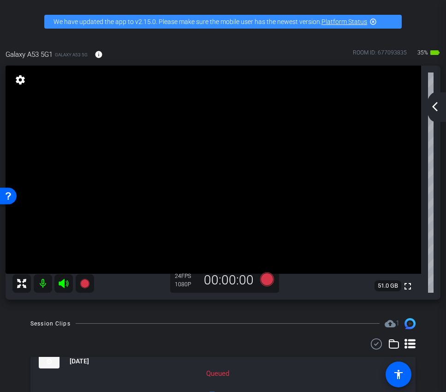
click at [433, 106] on mat-icon "arrow_back_ios_new" at bounding box center [434, 106] width 11 height 11
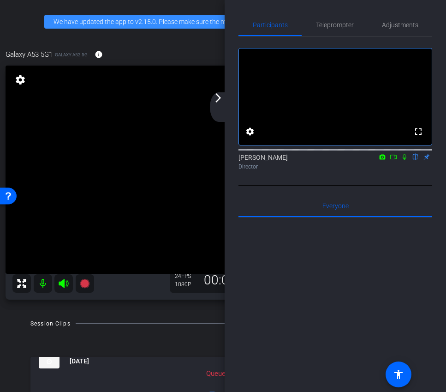
click at [222, 105] on div "arrow_back_ios_new arrow_forward_ios" at bounding box center [219, 107] width 19 height 30
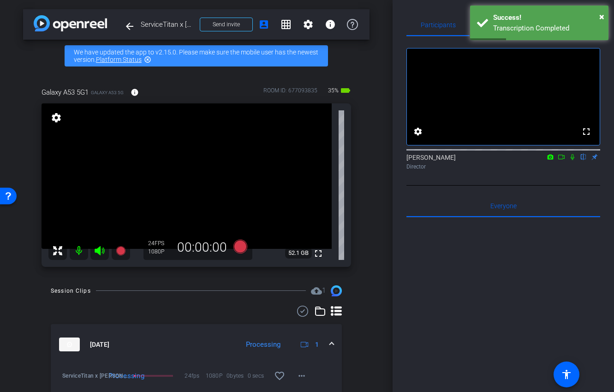
click at [534, 160] on icon at bounding box center [561, 157] width 7 height 6
click at [534, 160] on icon at bounding box center [583, 157] width 7 height 6
